Goal: Information Seeking & Learning: Learn about a topic

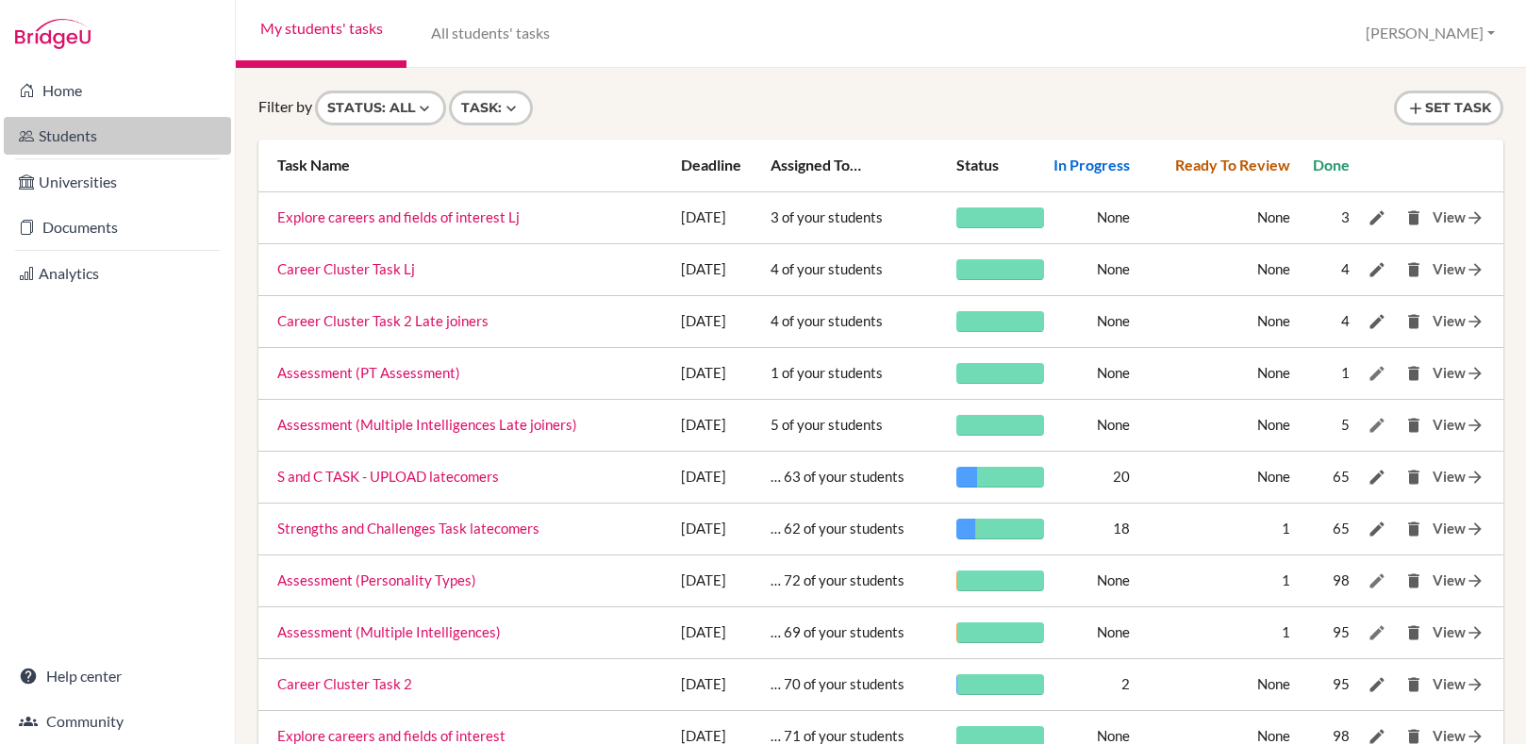
drag, startPoint x: 0, startPoint y: 0, endPoint x: 75, endPoint y: 140, distance: 158.7
click at [75, 140] on link "Students" at bounding box center [117, 136] width 227 height 38
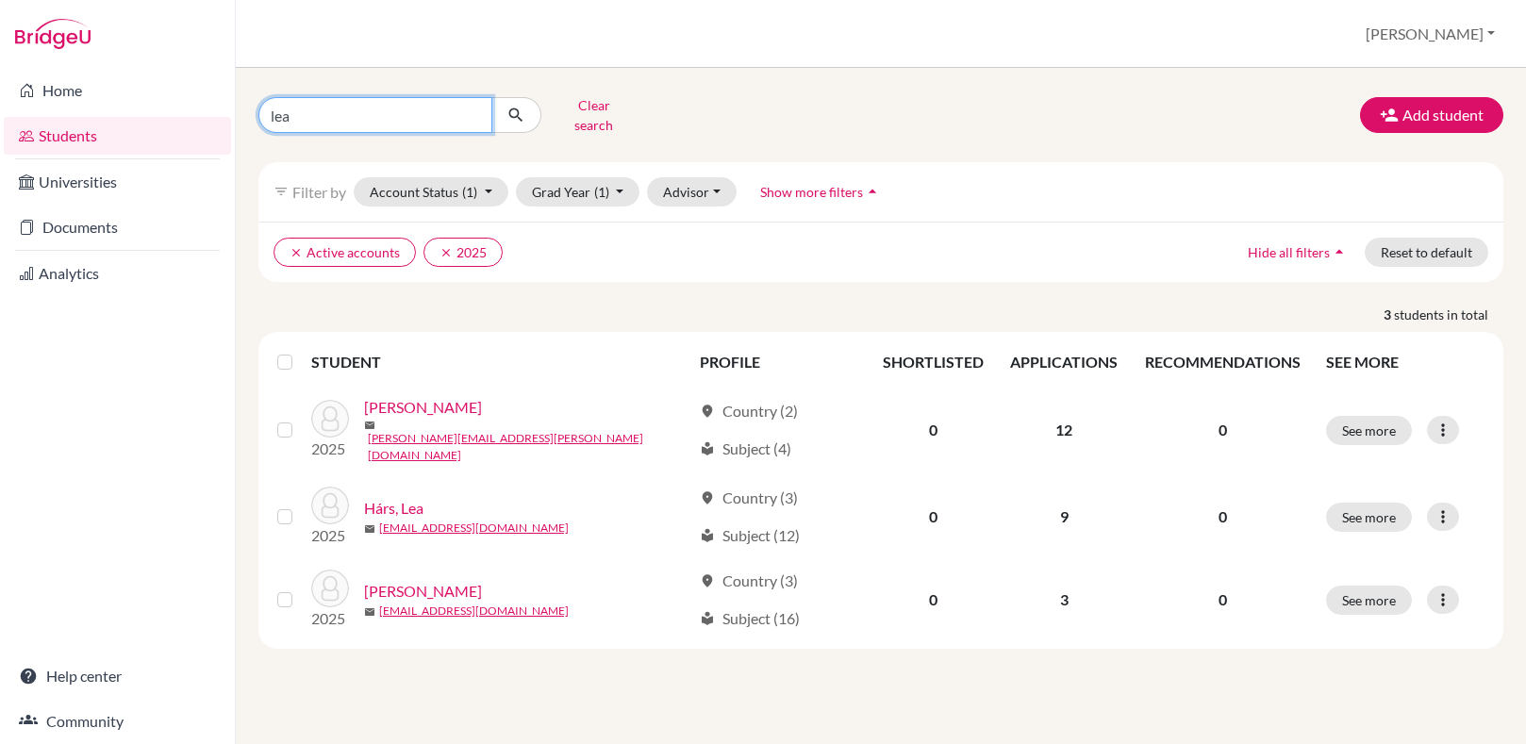
click at [432, 109] on input "lea" at bounding box center [375, 115] width 234 height 36
type input "l"
type input "endersz"
click at [441, 246] on icon "clear" at bounding box center [445, 252] width 13 height 13
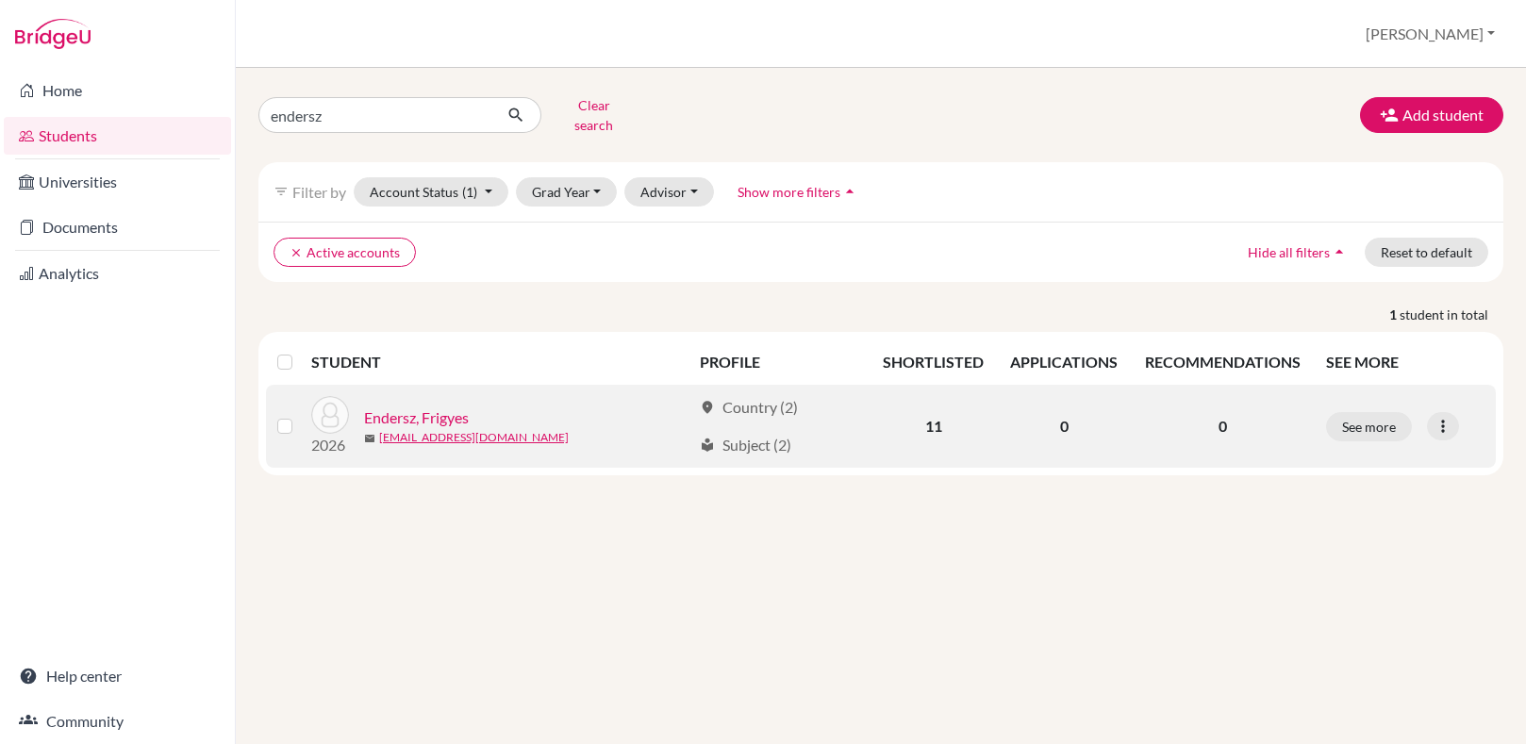
click at [421, 406] on link "Endersz, Frigyes" at bounding box center [416, 417] width 105 height 23
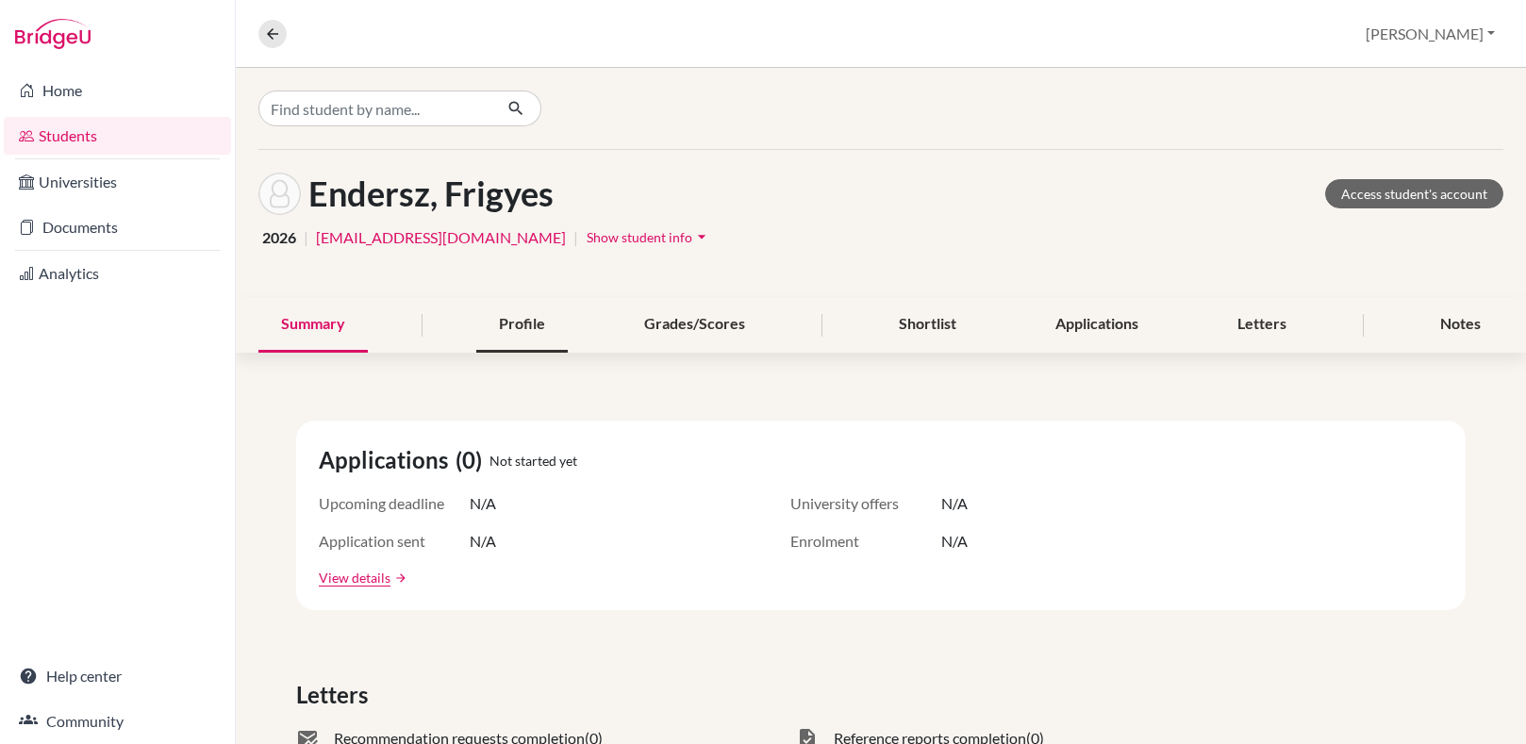
click at [522, 332] on div "Profile" at bounding box center [521, 325] width 91 height 56
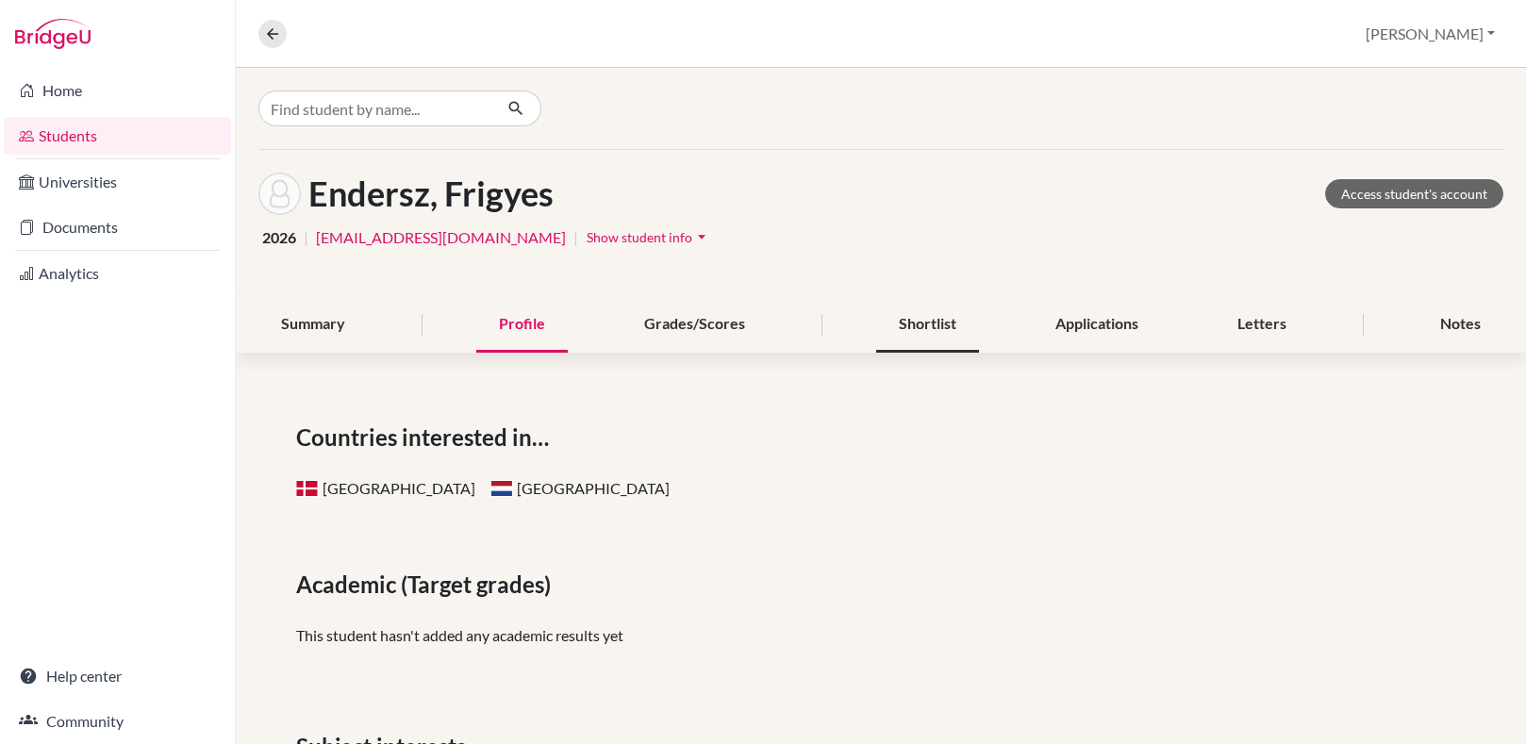
click at [900, 330] on div "Shortlist" at bounding box center [927, 325] width 103 height 56
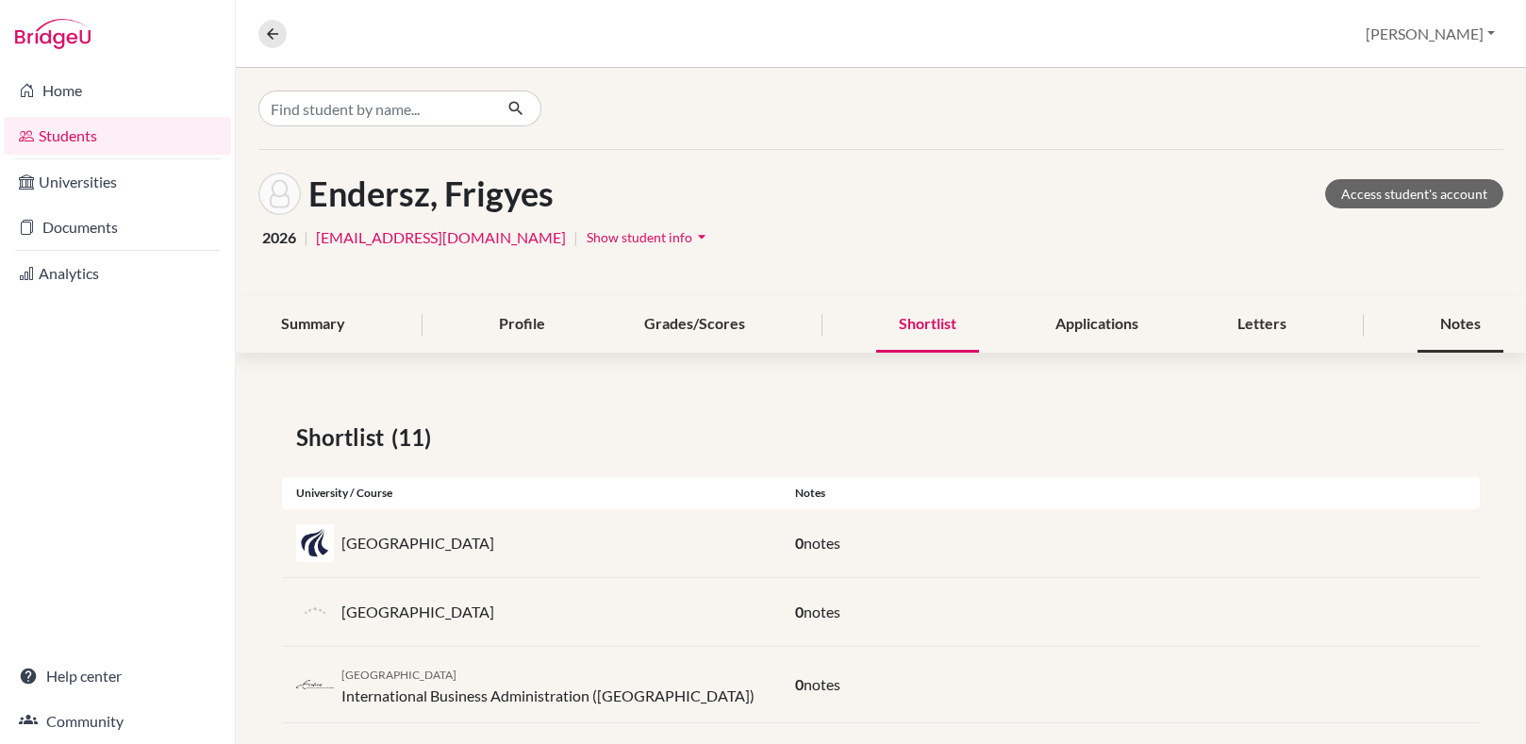
click at [1434, 314] on div "Notes" at bounding box center [1460, 325] width 86 height 56
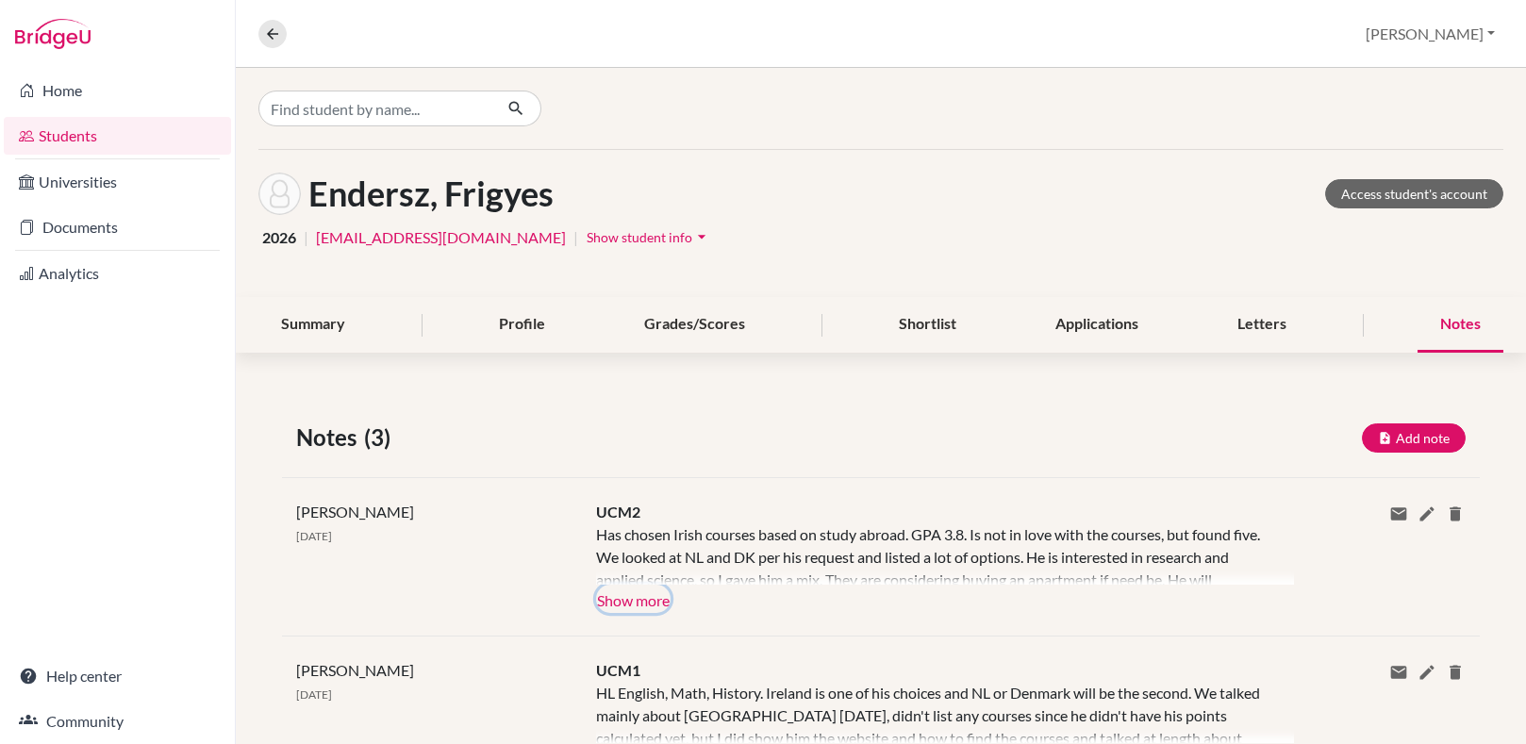
click at [626, 599] on button "Show more" at bounding box center [633, 599] width 75 height 28
